Goal: Transaction & Acquisition: Download file/media

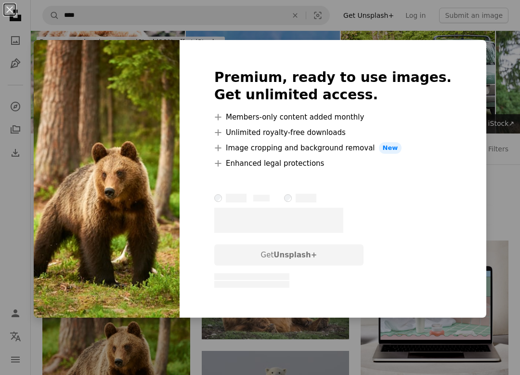
scroll to position [188, 0]
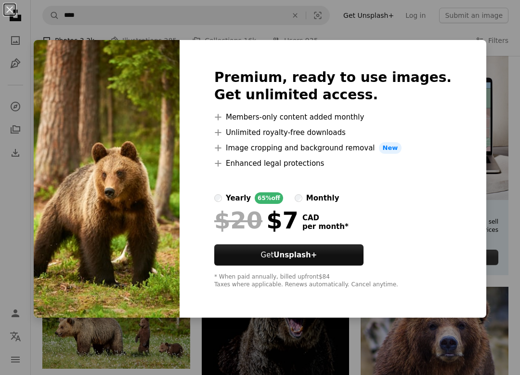
click at [15, 11] on button "An X shape" at bounding box center [10, 10] width 12 height 12
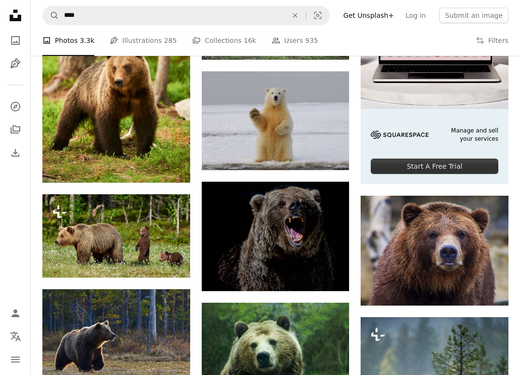
scroll to position [281, 0]
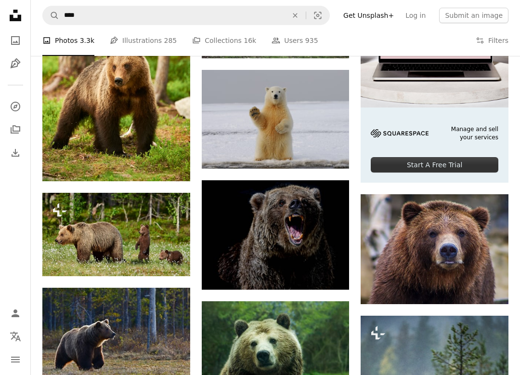
click at [166, 256] on button "A lock Download" at bounding box center [154, 258] width 54 height 15
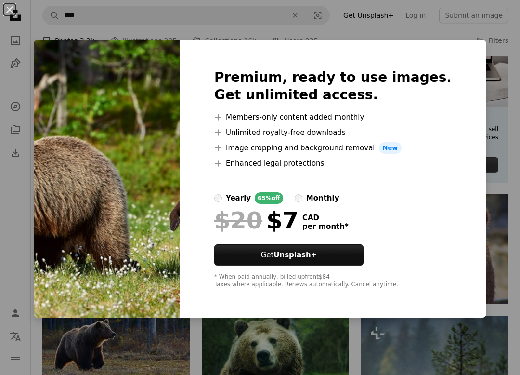
click at [15, 9] on button "An X shape" at bounding box center [10, 10] width 12 height 12
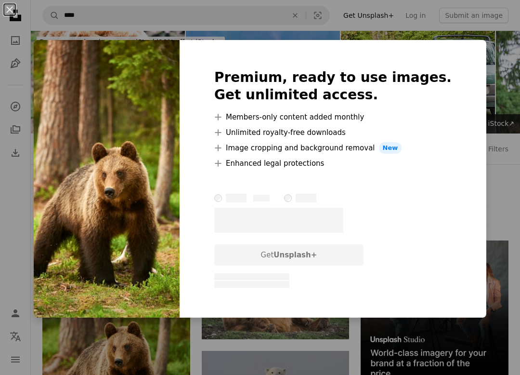
scroll to position [176, 0]
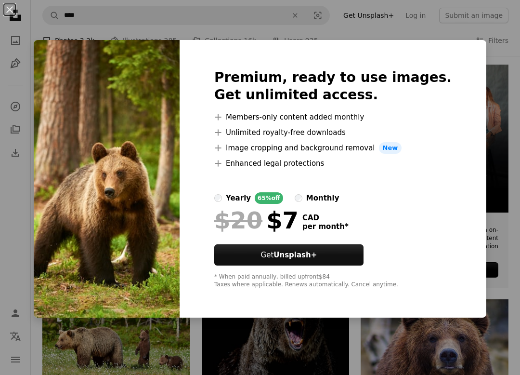
click at [14, 11] on button "An X shape" at bounding box center [10, 10] width 12 height 12
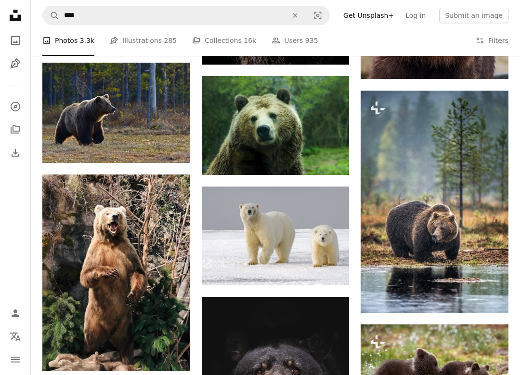
scroll to position [501, 0]
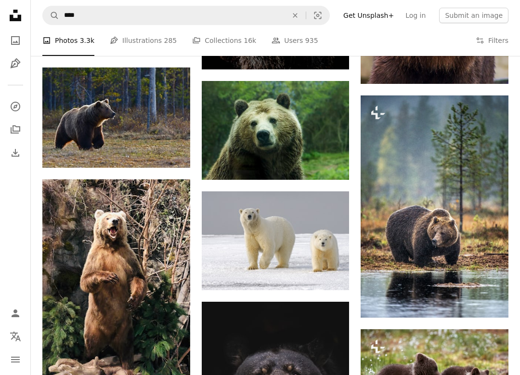
click at [182, 354] on img at bounding box center [116, 277] width 148 height 197
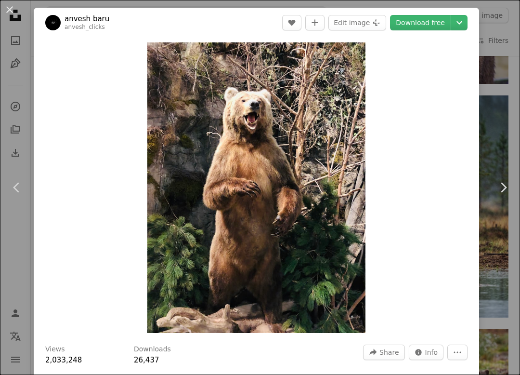
click at [175, 358] on div "Downloads 26,437" at bounding box center [172, 354] width 77 height 21
click at [467, 23] on icon "Chevron down" at bounding box center [459, 23] width 15 height 12
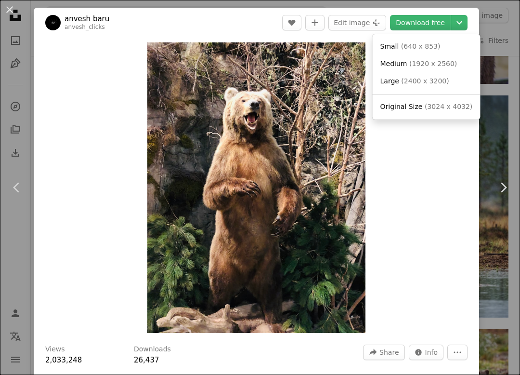
click at [400, 347] on dialog "An X shape Chevron left Chevron right [PERSON_NAME] baru anvesh_clicks A heart …" at bounding box center [260, 187] width 520 height 375
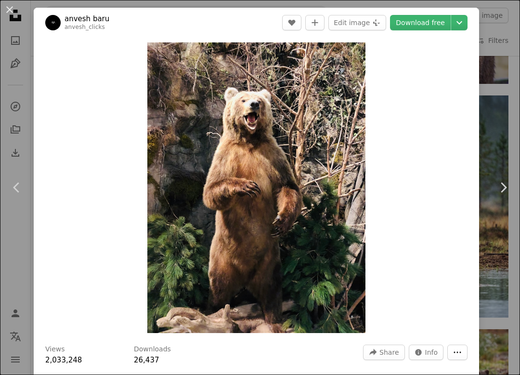
click at [468, 345] on button "More Actions" at bounding box center [457, 351] width 20 height 15
click at [457, 283] on dialog "An X shape Chevron left Chevron right [PERSON_NAME] baru anvesh_clicks A heart …" at bounding box center [260, 187] width 520 height 375
click at [468, 23] on button "Chevron down" at bounding box center [459, 22] width 16 height 15
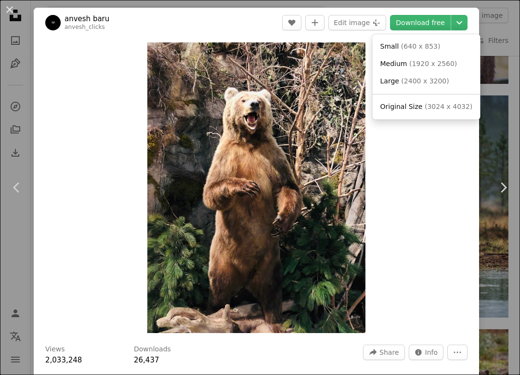
click at [409, 99] on link "Original Size ( 3024 x 4032 )" at bounding box center [427, 106] width 100 height 17
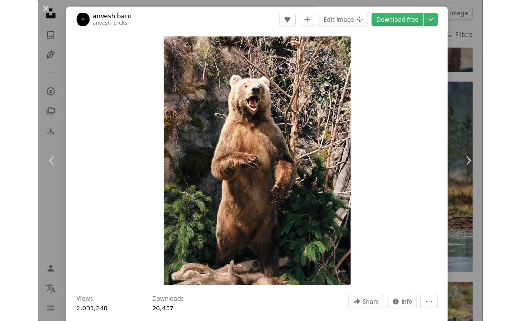
scroll to position [528, 0]
